Goal: Task Accomplishment & Management: Use online tool/utility

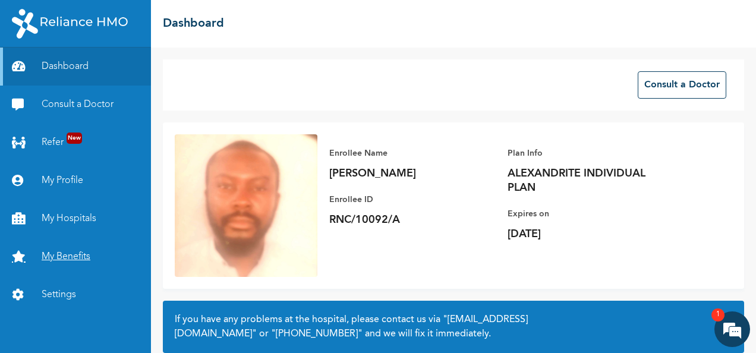
click at [70, 249] on link "My Benefits" at bounding box center [75, 257] width 151 height 38
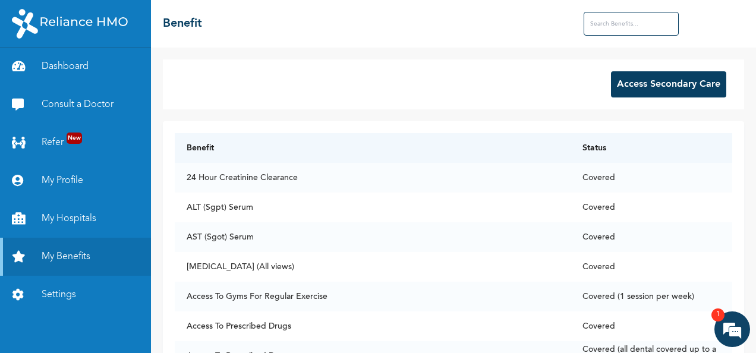
click at [643, 83] on button "Access Secondary Care" at bounding box center [668, 84] width 115 height 26
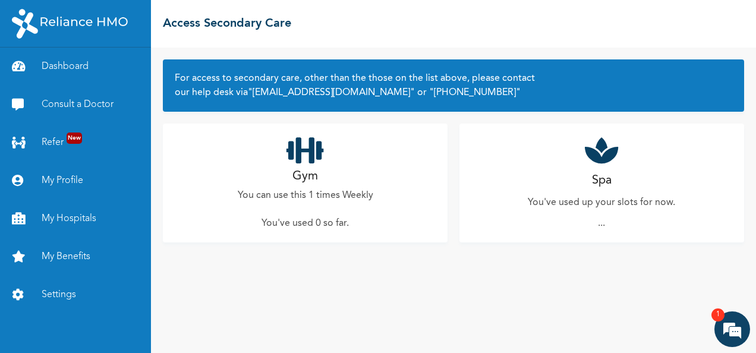
click at [304, 174] on h2 "Gym" at bounding box center [305, 177] width 26 height 18
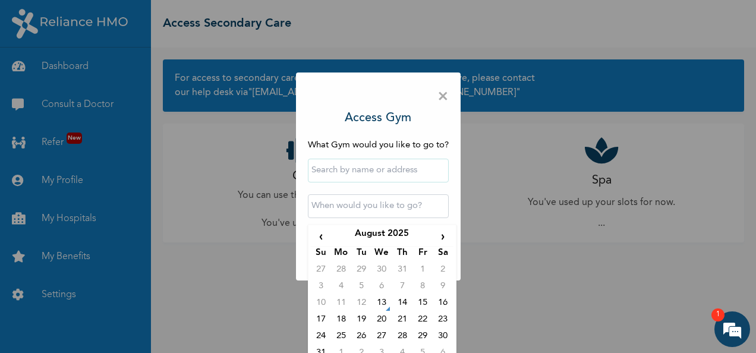
click at [376, 203] on input "text" at bounding box center [378, 206] width 141 height 24
click at [372, 305] on td "13" at bounding box center [381, 304] width 20 height 17
type input "[DATE] 12:00 AM"
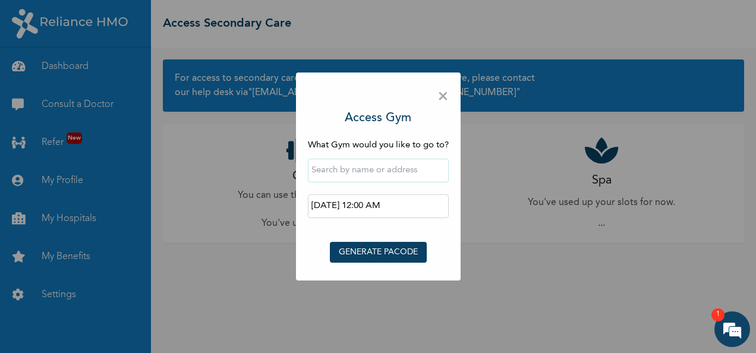
click at [374, 175] on input "text" at bounding box center [378, 171] width 141 height 24
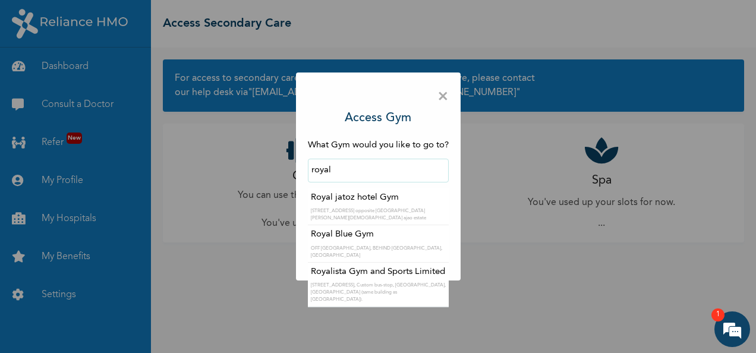
type input "Royal Blue Gym"
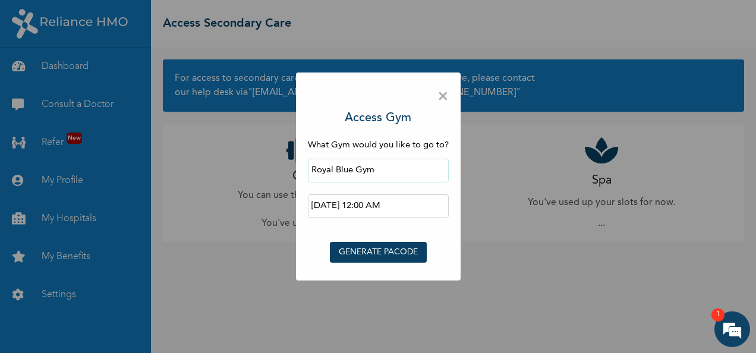
click at [375, 248] on button "GENERATE PACODE" at bounding box center [378, 252] width 97 height 21
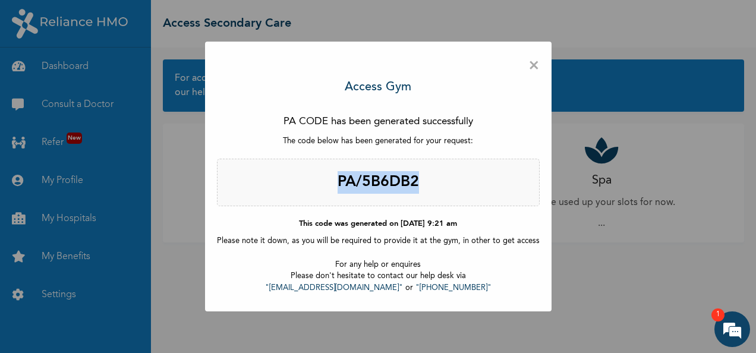
drag, startPoint x: 336, startPoint y: 186, endPoint x: 419, endPoint y: 187, distance: 83.8
click at [419, 187] on h2 "PA/5B6DB2" at bounding box center [378, 183] width 323 height 48
copy h2 "PA/5B6DB2"
